Goal: Information Seeking & Learning: Learn about a topic

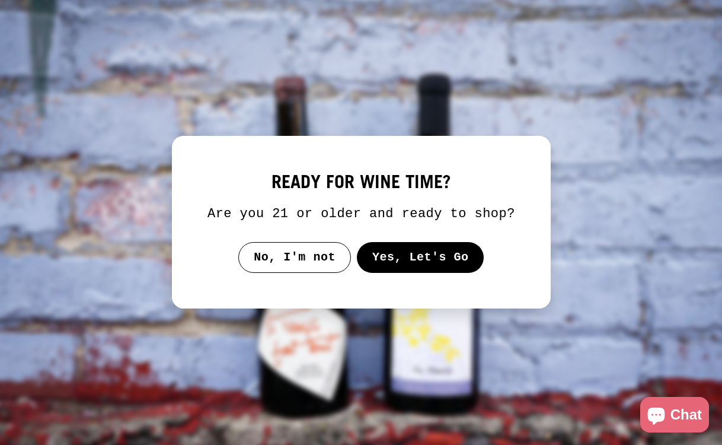
click at [405, 268] on button "Yes, Let's Go" at bounding box center [419, 257] width 127 height 31
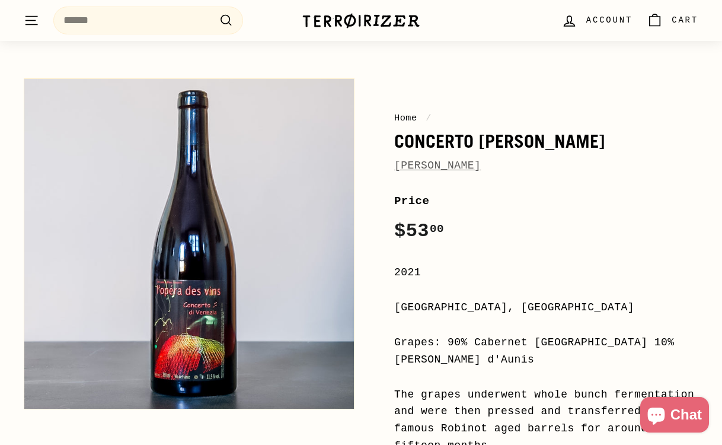
scroll to position [78, 0]
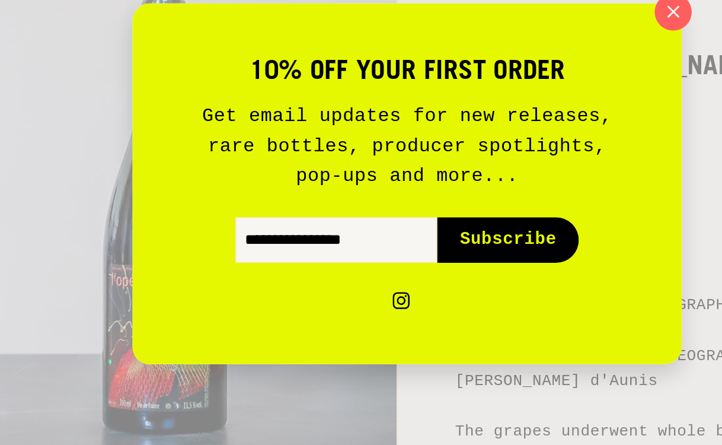
click at [545, 104] on icon "button" at bounding box center [545, 104] width 8 height 8
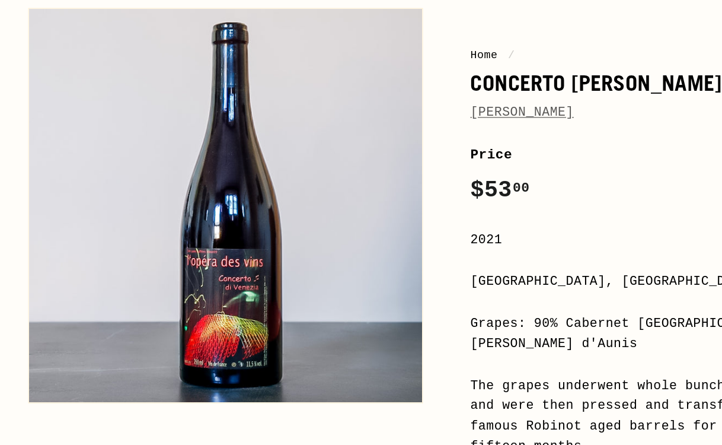
scroll to position [76, 0]
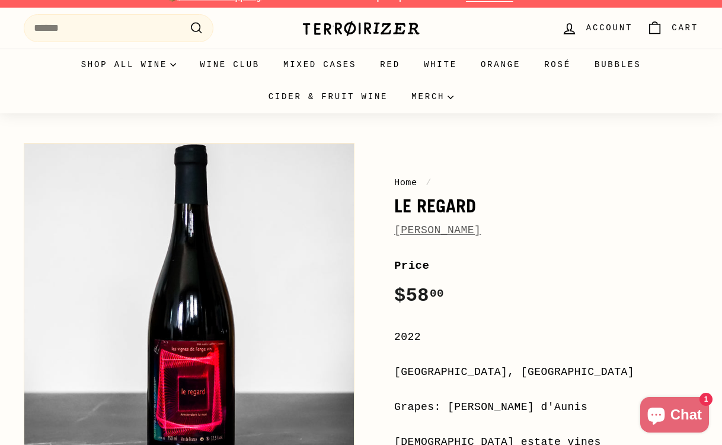
scroll to position [14, 0]
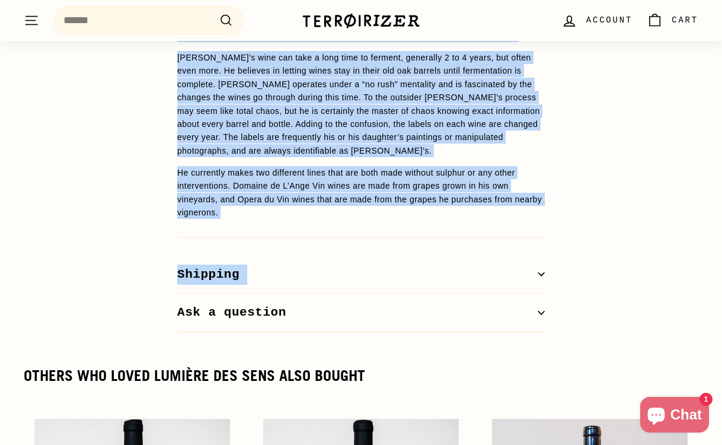
scroll to position [1416, 0]
drag, startPoint x: 189, startPoint y: 88, endPoint x: 253, endPoint y: 281, distance: 203.8
click at [311, 135] on p "[PERSON_NAME]’s wine can take a long time to ferment, generally 2 to 4 years, b…" at bounding box center [361, 103] width 368 height 106
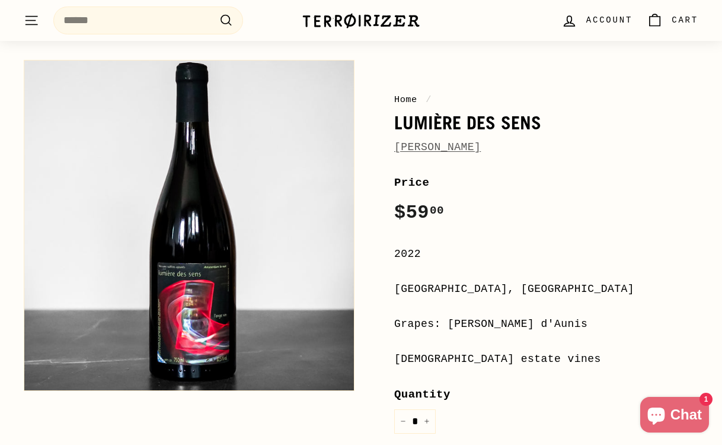
scroll to position [95, 0]
